Goal: Check status: Check status

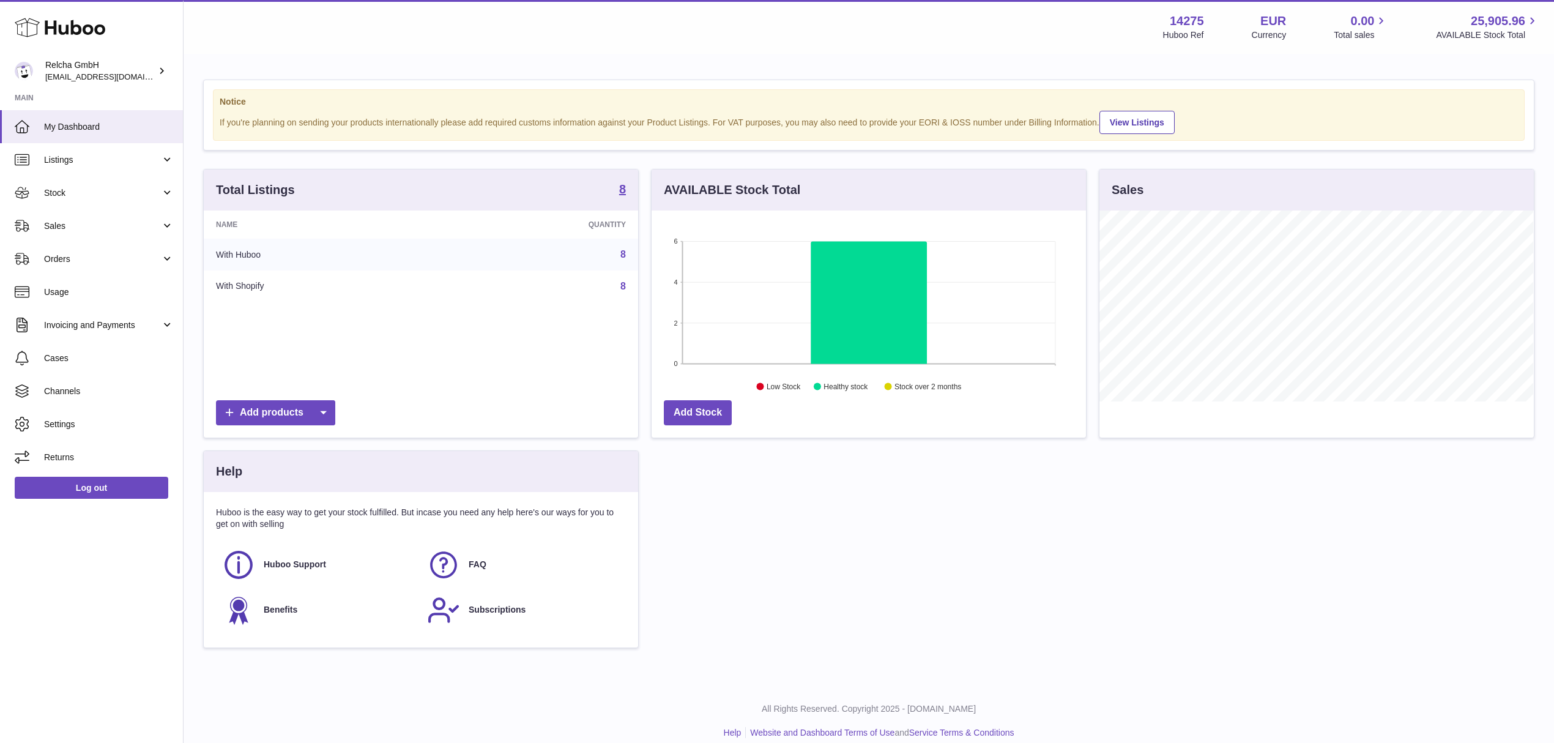
scroll to position [191, 434]
click at [130, 172] on link "Listings" at bounding box center [91, 159] width 183 height 33
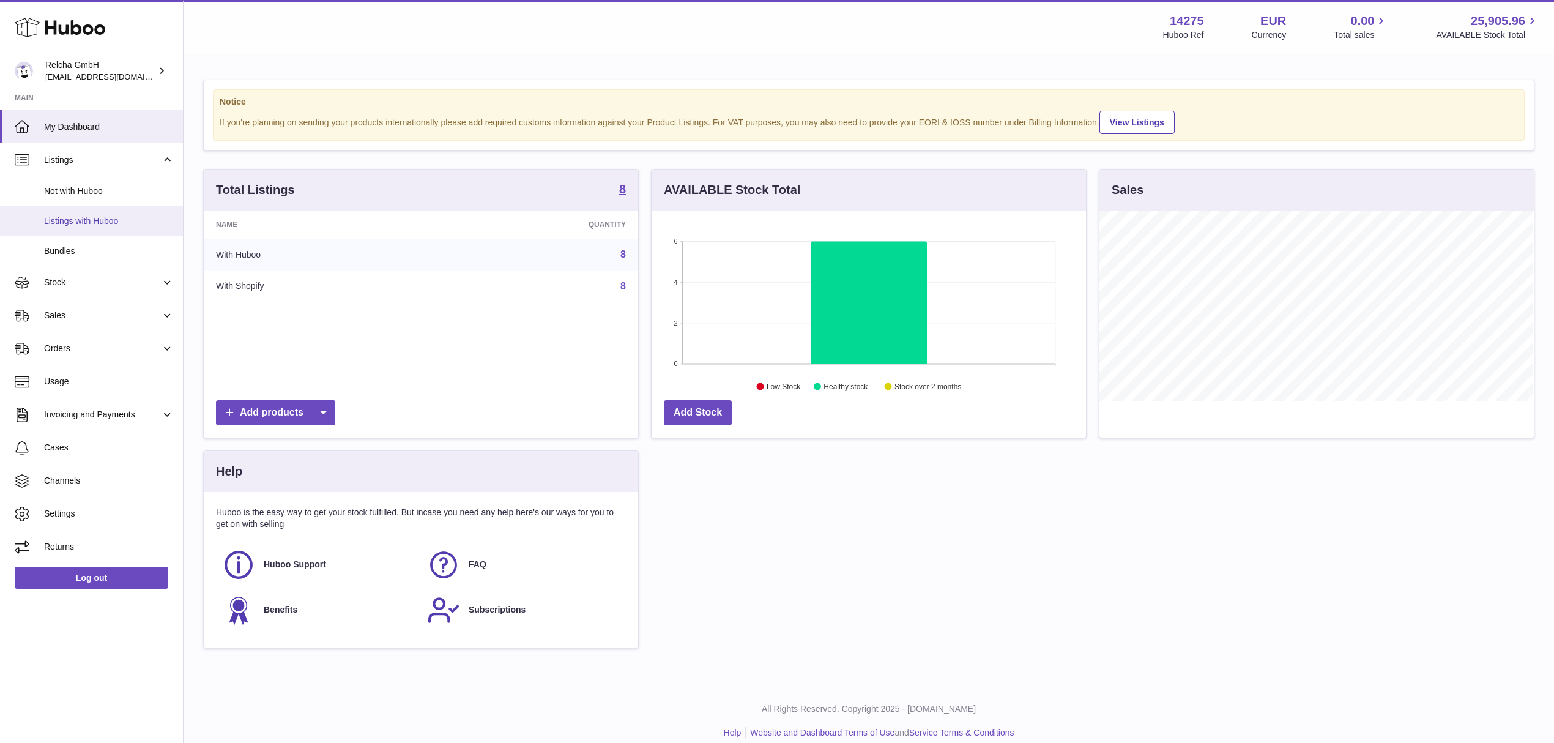
click at [128, 212] on link "Listings with Huboo" at bounding box center [91, 221] width 183 height 30
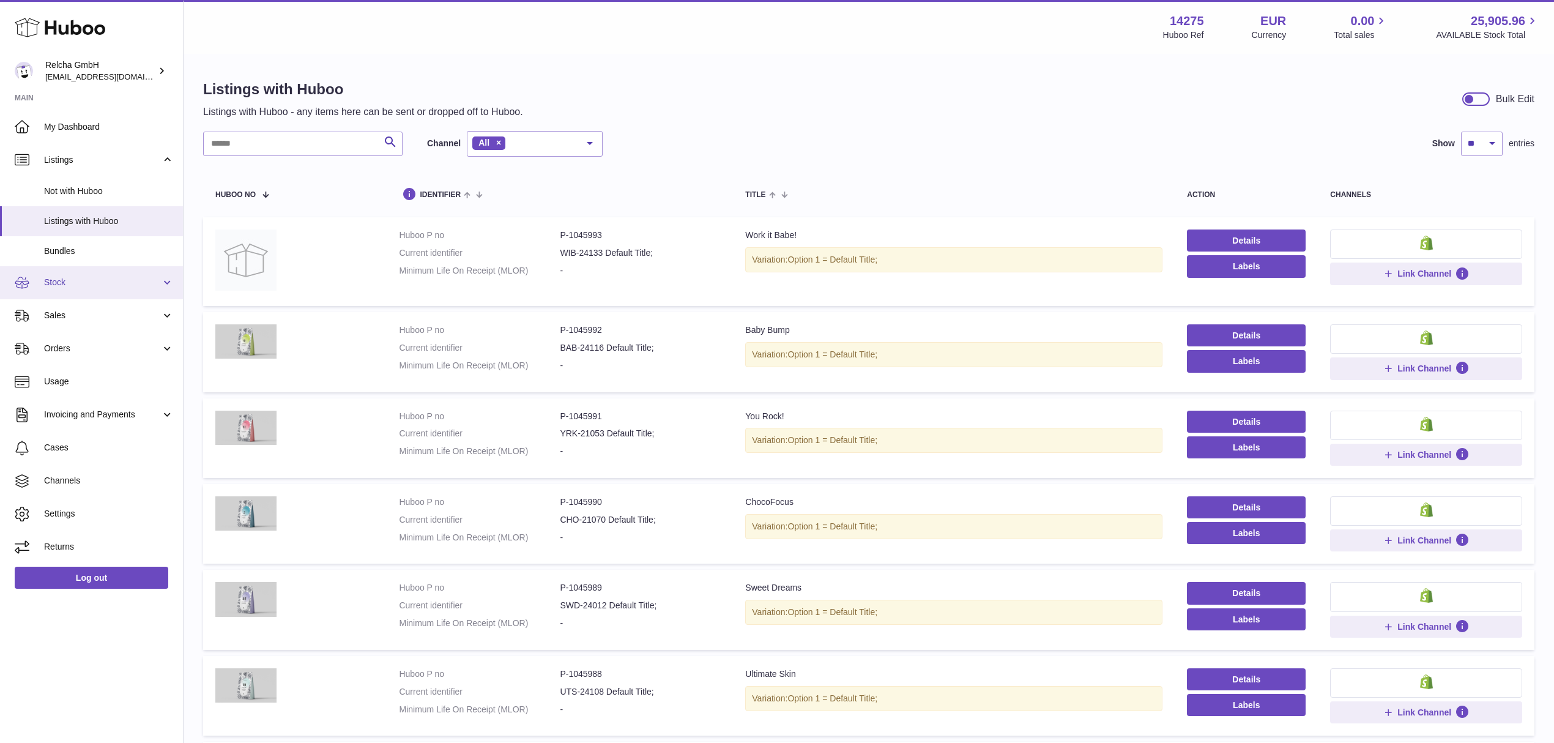
click at [100, 284] on span "Stock" at bounding box center [102, 282] width 117 height 12
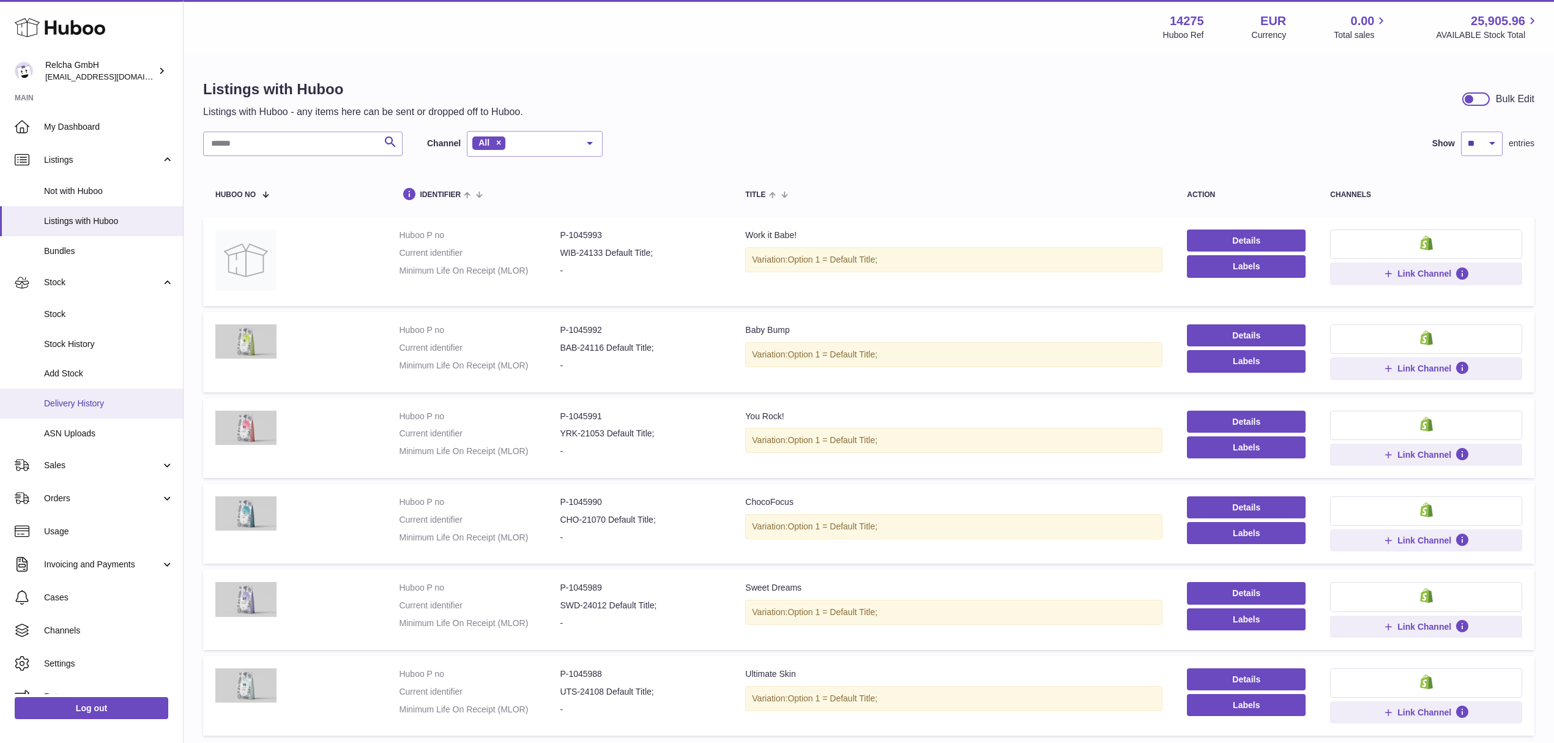
click at [113, 404] on span "Delivery History" at bounding box center [109, 404] width 130 height 12
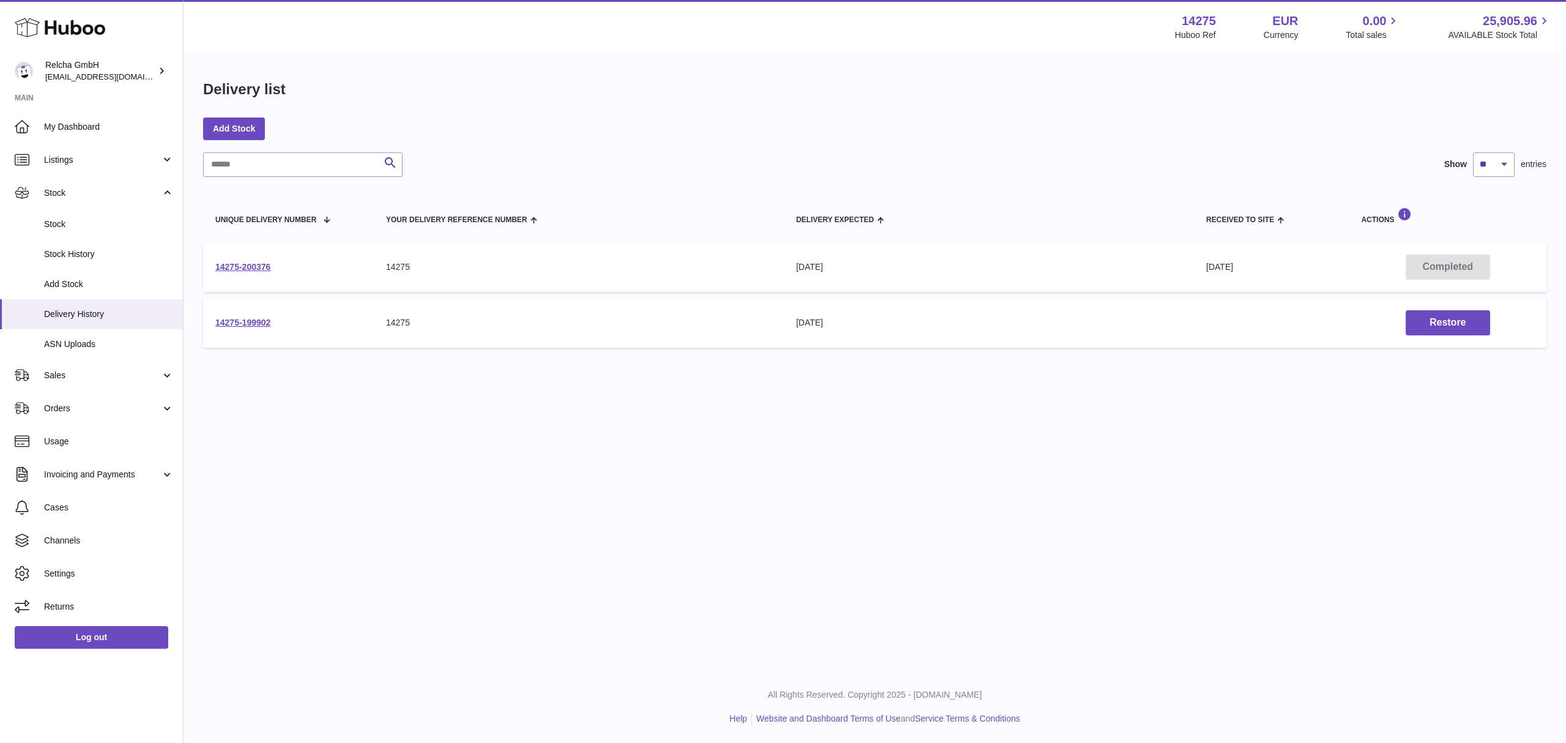
drag, startPoint x: 292, startPoint y: 264, endPoint x: 213, endPoint y: 262, distance: 78.9
click at [213, 262] on td "14275-200376" at bounding box center [288, 267] width 171 height 50
copy link "14275-200376"
